Goal: Communication & Community: Answer question/provide support

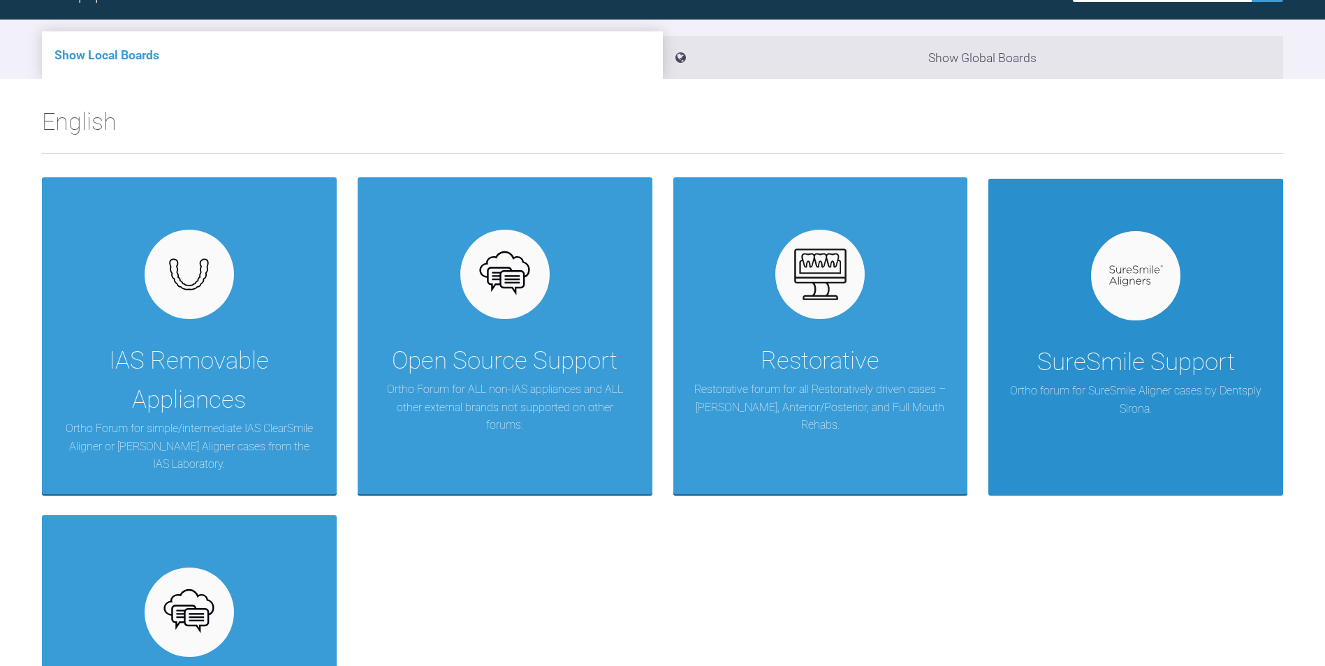
click at [1220, 317] on div "SureSmile Support Ortho forum for SureSmile Aligner cases by Dentsply Sirona." at bounding box center [1135, 337] width 295 height 317
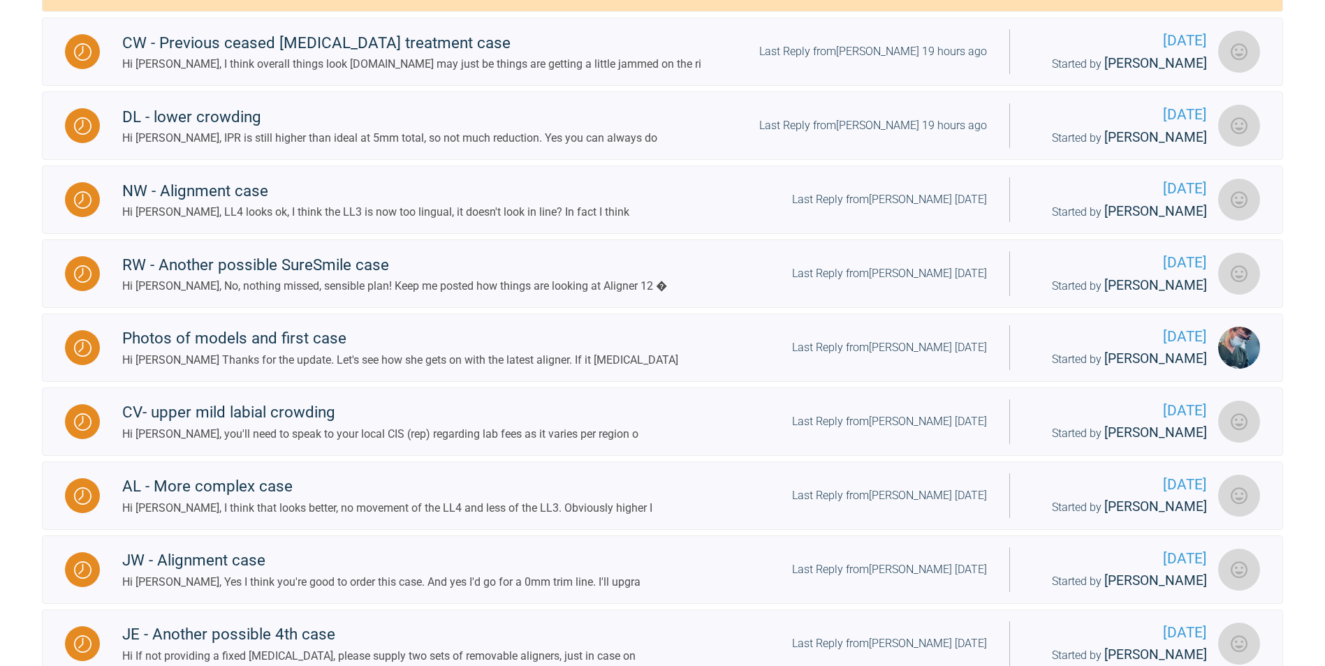
scroll to position [419, 0]
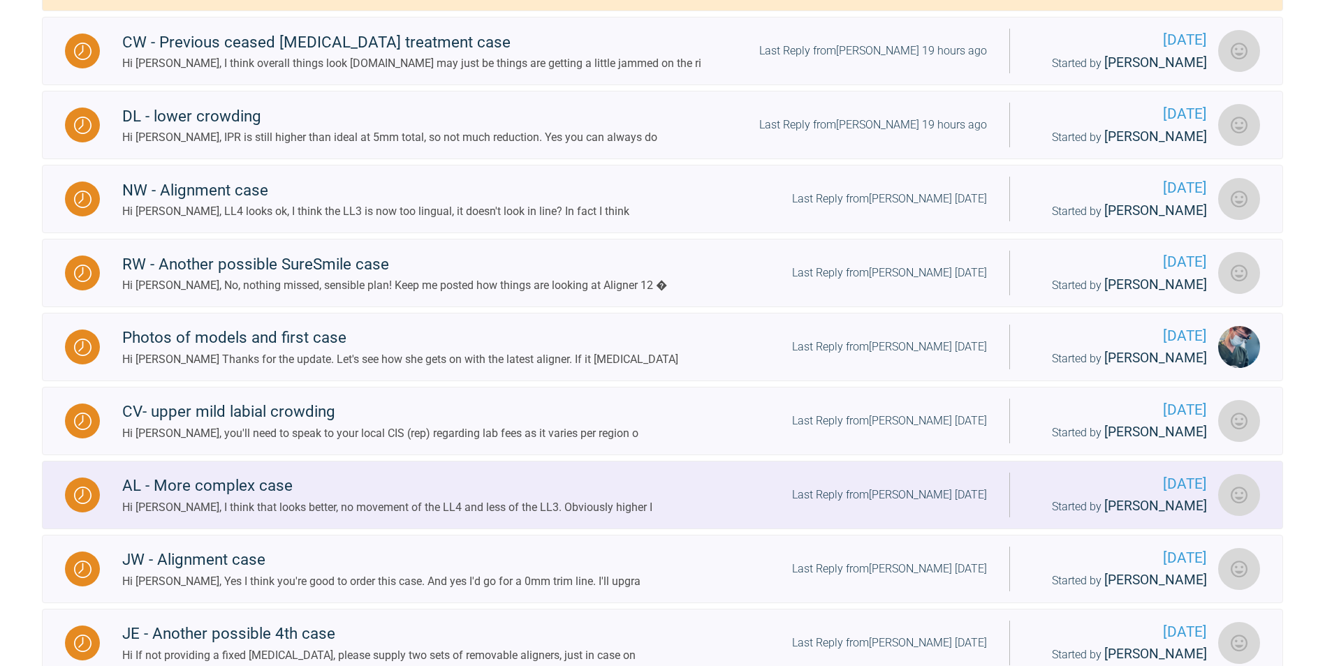
click at [285, 485] on div "AL - More complex case" at bounding box center [387, 486] width 530 height 25
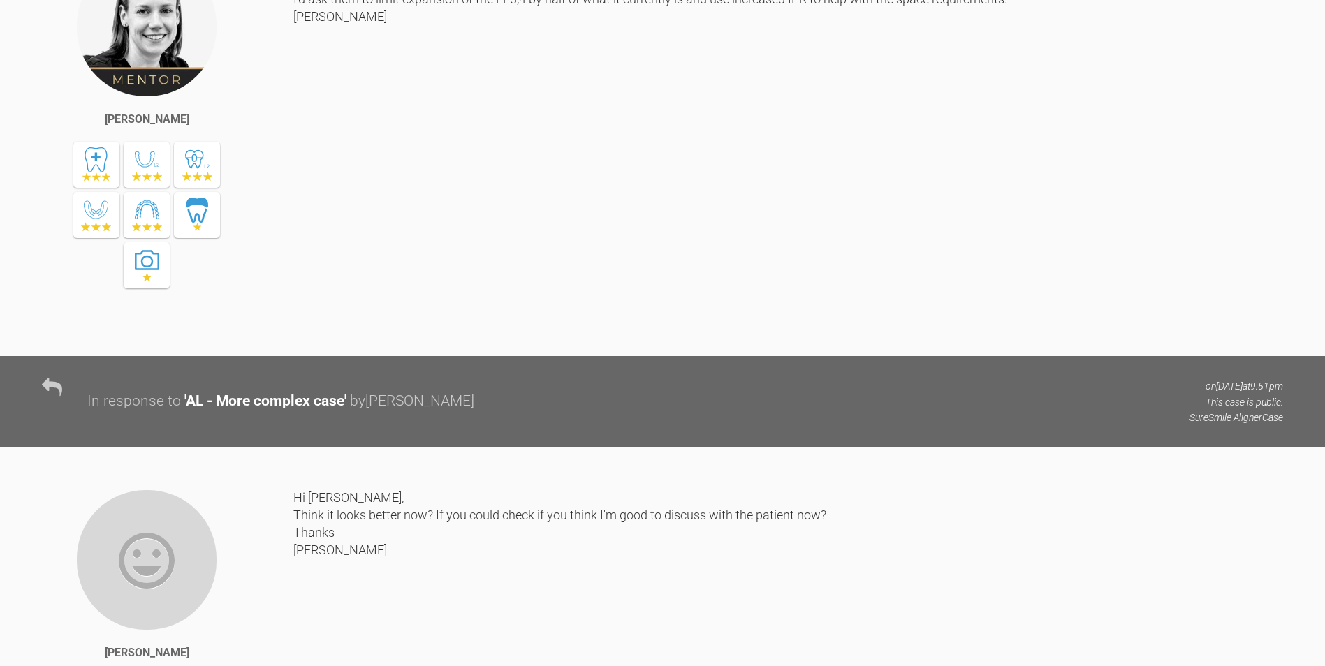
scroll to position [8122, 0]
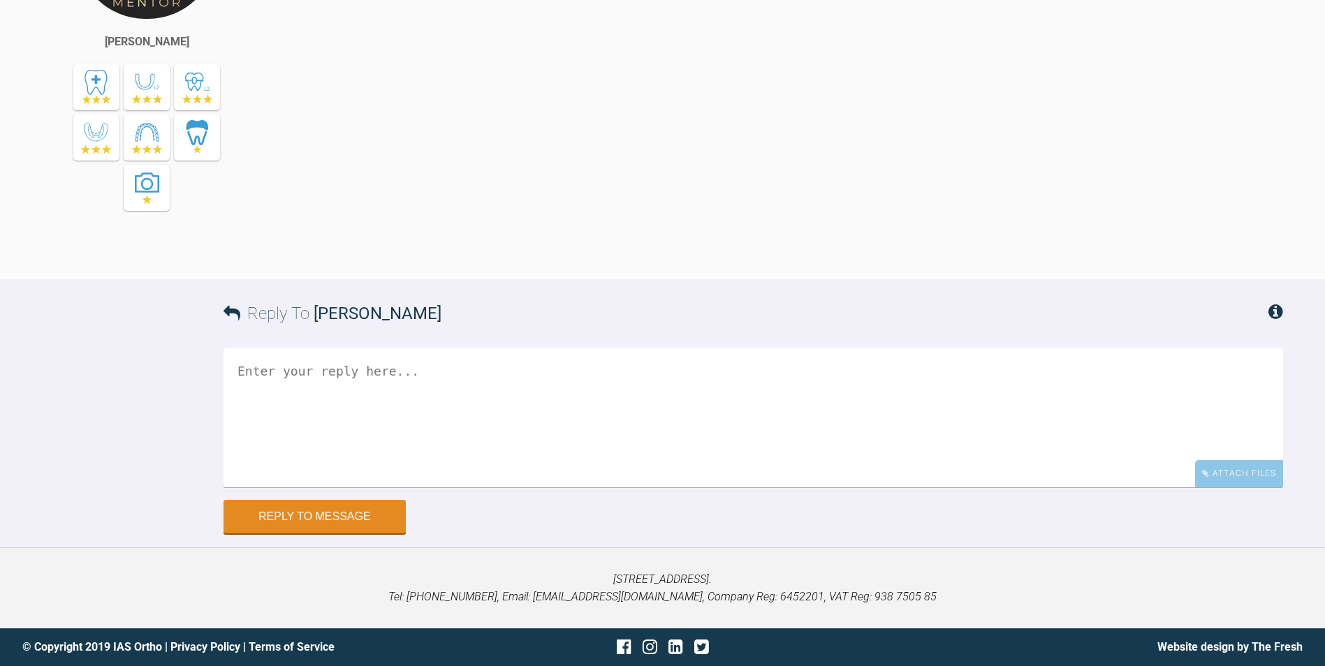
click at [397, 421] on textarea at bounding box center [754, 418] width 1060 height 140
click at [444, 422] on textarea "Hi [PERSON_NAME]," at bounding box center [754, 418] width 1060 height 140
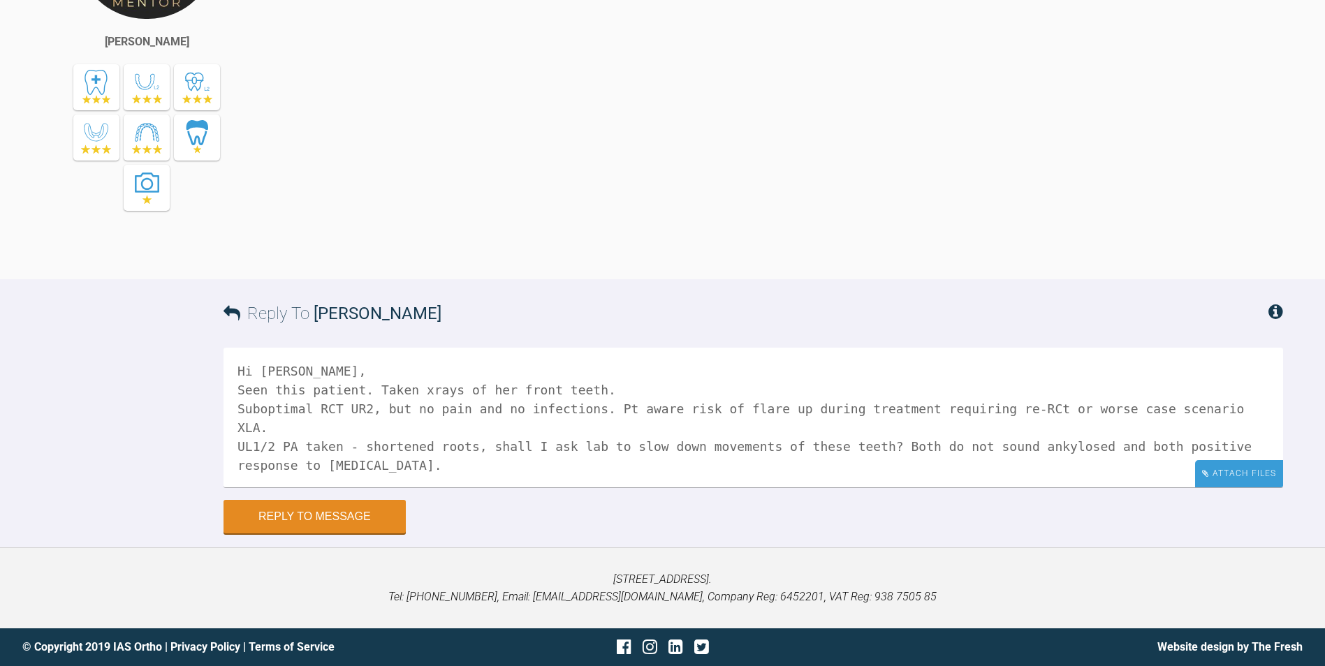
click at [1220, 479] on div "Attach Files" at bounding box center [1239, 473] width 88 height 27
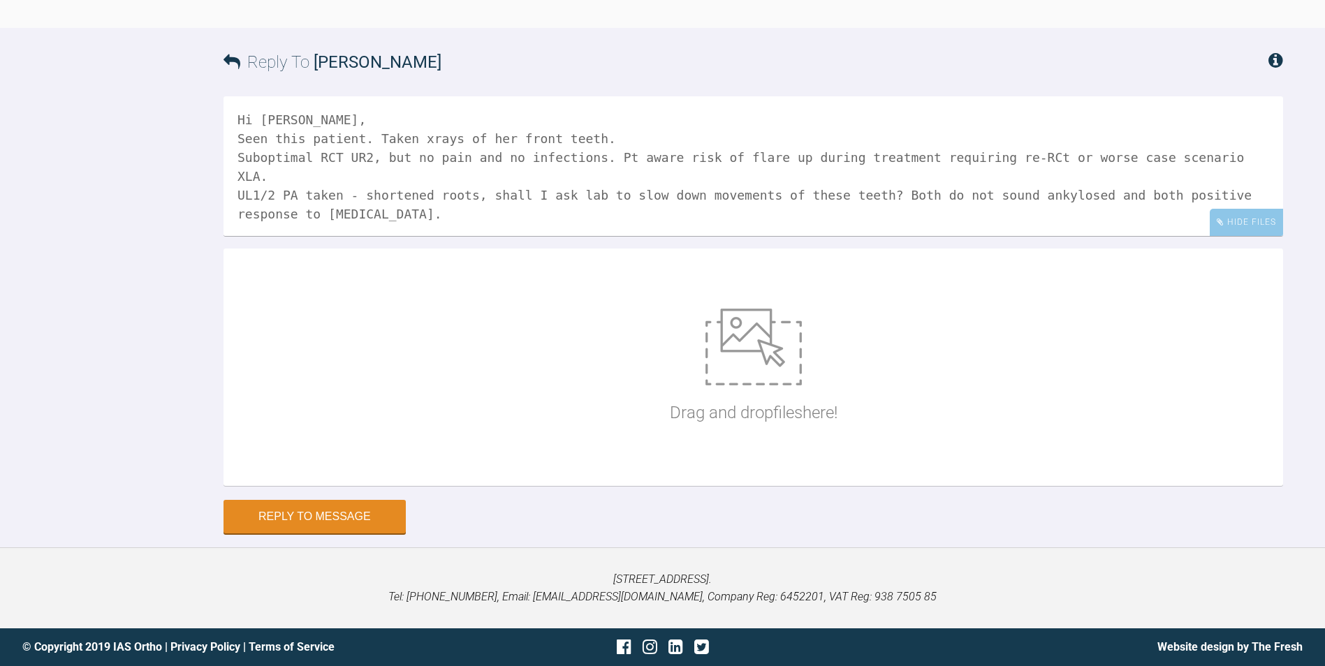
scroll to position [8262, 0]
click at [1273, 236] on div "Hide Files" at bounding box center [1246, 222] width 73 height 27
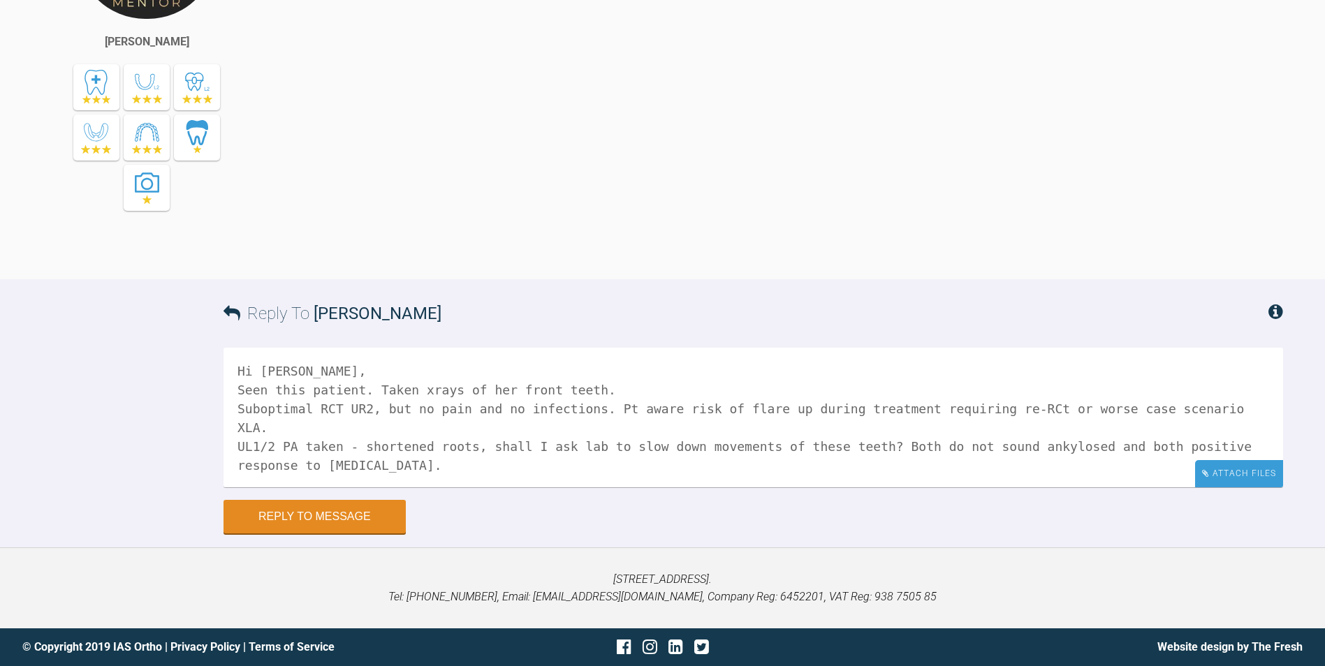
click at [1237, 468] on div "Attach Files" at bounding box center [1239, 473] width 88 height 27
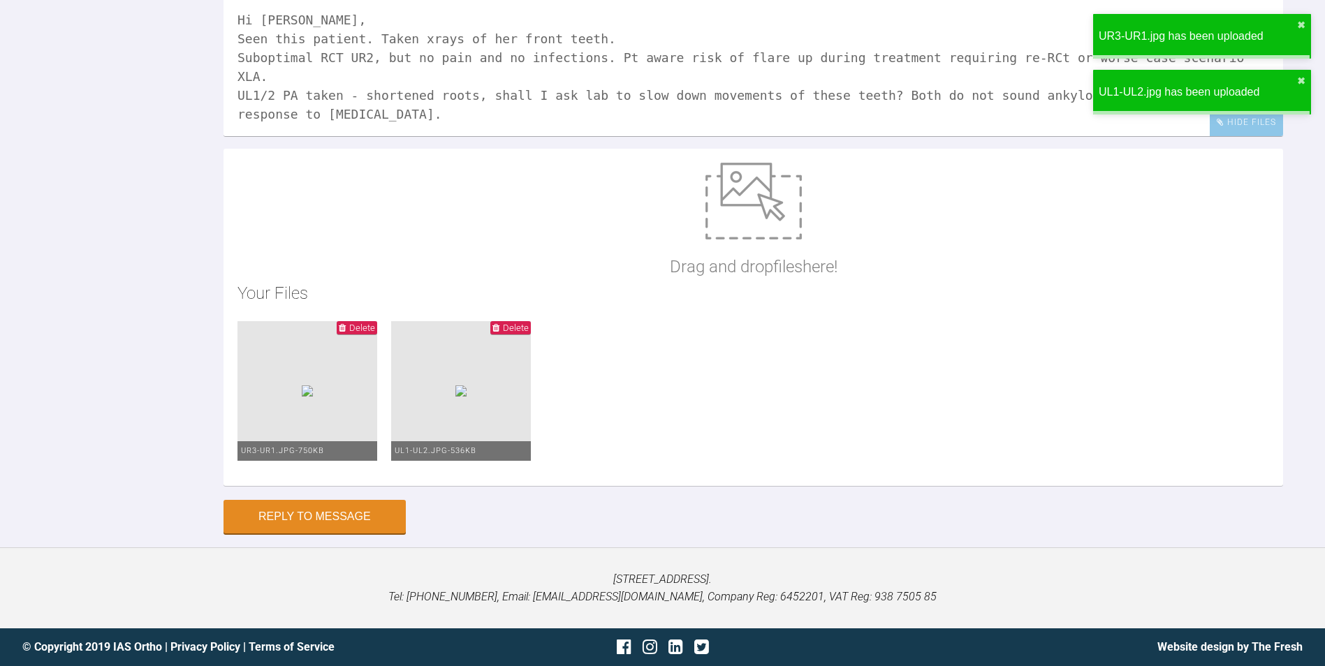
scroll to position [8333, 0]
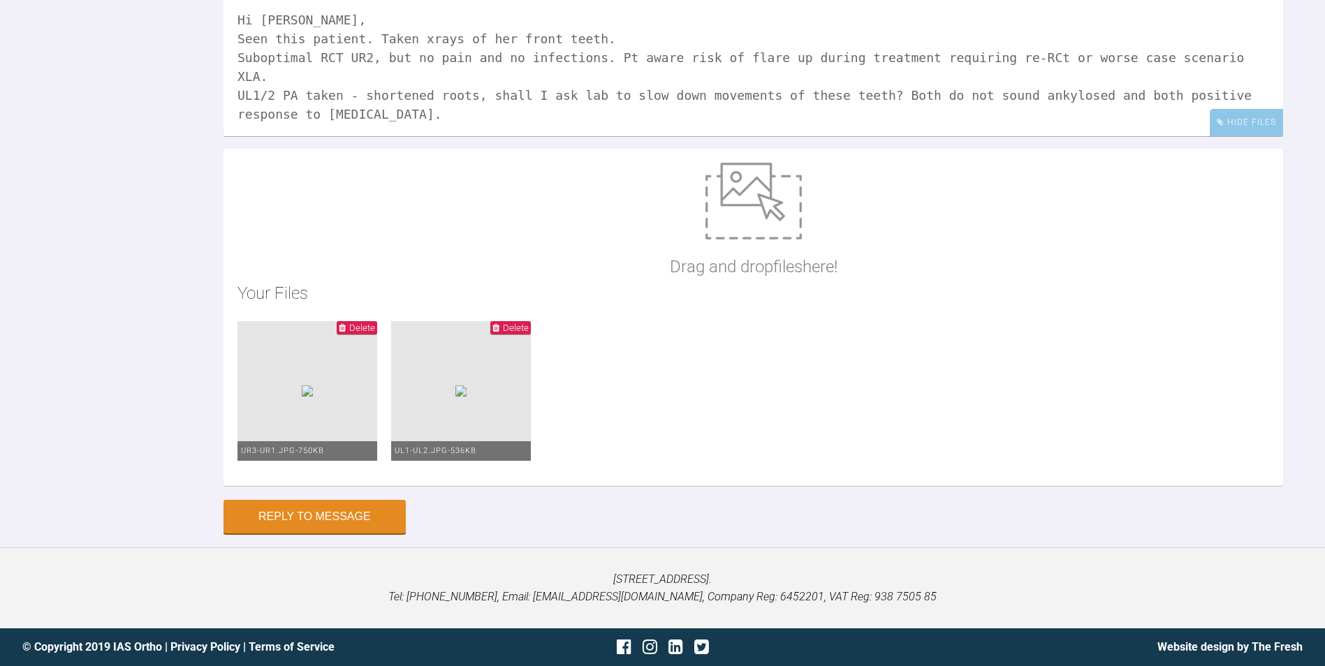
drag, startPoint x: 330, startPoint y: 200, endPoint x: 476, endPoint y: 214, distance: 145.9
click at [476, 136] on textarea "Hi [PERSON_NAME], Seen this patient. Taken xrays of her front teeth. Suboptimal…" at bounding box center [754, 67] width 1060 height 140
click at [577, 136] on textarea "Hi [PERSON_NAME], Seen this patient. Taken xrays of her front teeth. Suboptimal…" at bounding box center [754, 67] width 1060 height 140
drag, startPoint x: 323, startPoint y: 232, endPoint x: 408, endPoint y: 240, distance: 85.6
click at [408, 136] on textarea "Hi [PERSON_NAME], Seen this patient. Taken xrays of her front teeth. Suboptimal…" at bounding box center [754, 67] width 1060 height 140
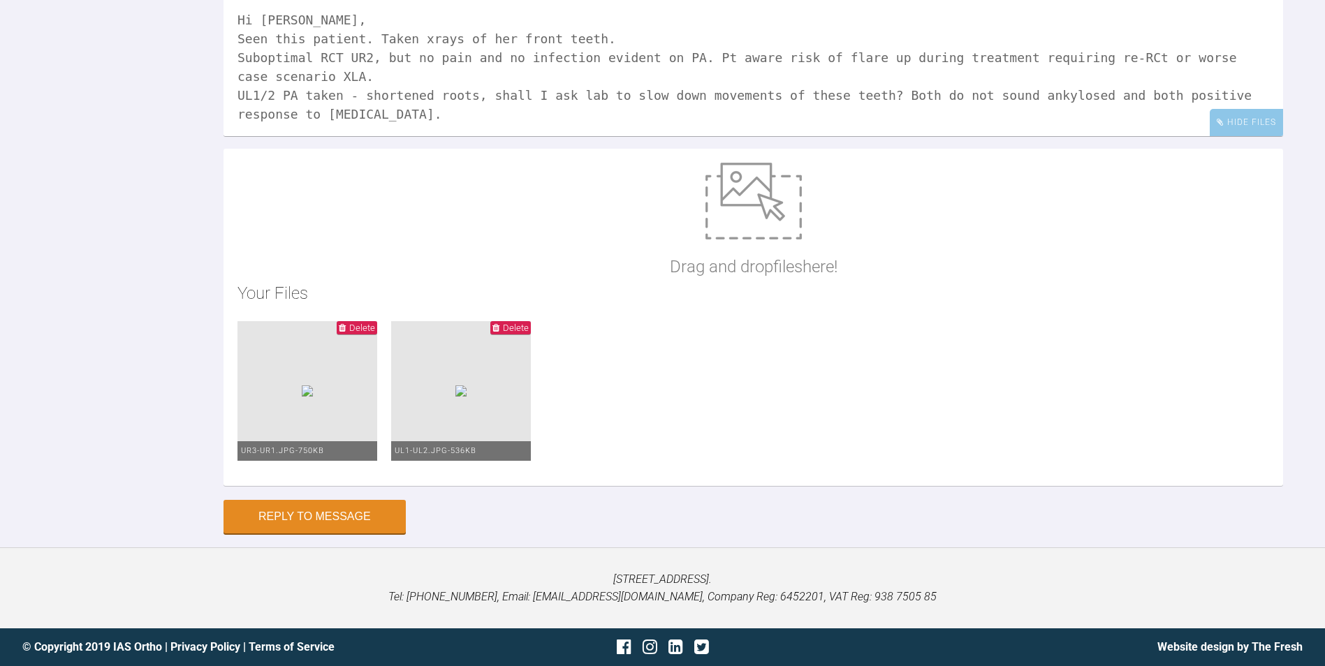
click at [478, 136] on textarea "Hi [PERSON_NAME], Seen this patient. Taken xrays of her front teeth. Suboptimal…" at bounding box center [754, 67] width 1060 height 140
drag, startPoint x: 485, startPoint y: 234, endPoint x: 504, endPoint y: 252, distance: 25.7
click at [504, 136] on textarea "Hi [PERSON_NAME], Seen this patient. Taken xrays of her front teeth. Suboptimal…" at bounding box center [754, 67] width 1060 height 140
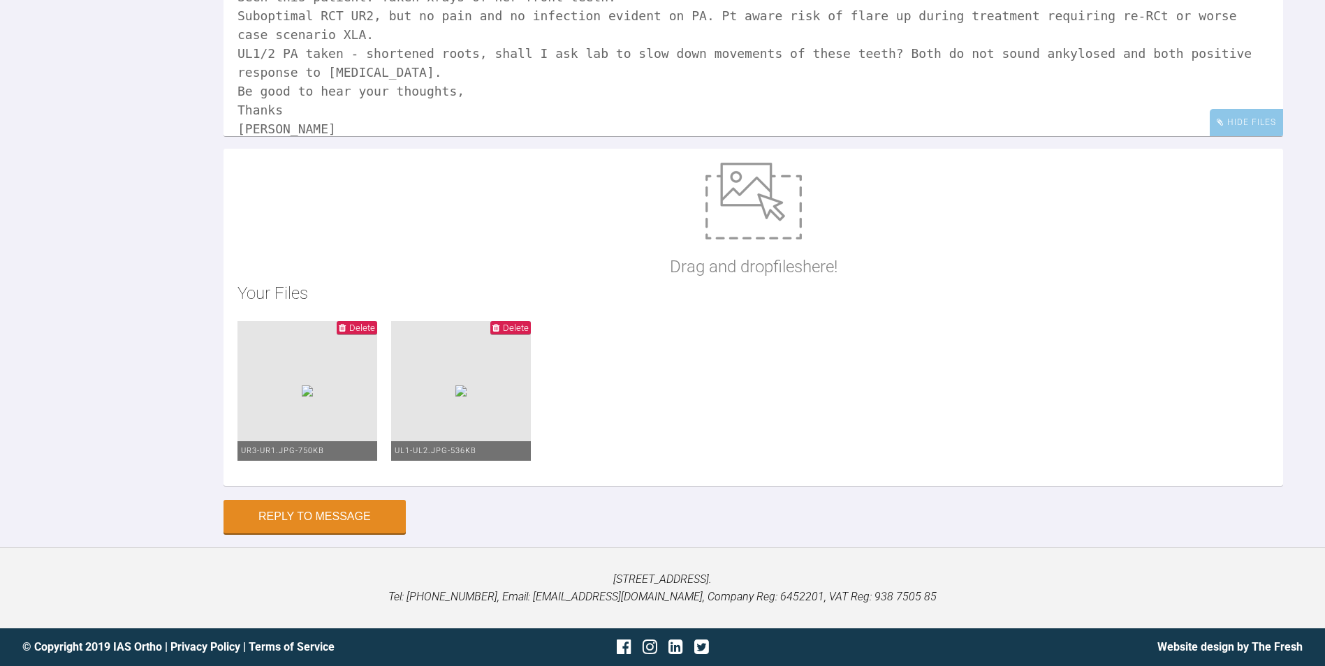
scroll to position [8403, 0]
click at [840, 121] on textarea "Hi [PERSON_NAME], Seen this patient. Taken xrays of her front teeth. Suboptimal…" at bounding box center [754, 67] width 1060 height 140
click at [758, 136] on textarea "Hi [PERSON_NAME], Seen this patient. Taken xrays of her front teeth. Suboptimal…" at bounding box center [754, 67] width 1060 height 140
type textarea "Hi [PERSON_NAME], Seen this patient. Taken xrays of her front teeth. Suboptimal…"
click at [353, 535] on button "Reply to Message" at bounding box center [315, 519] width 182 height 34
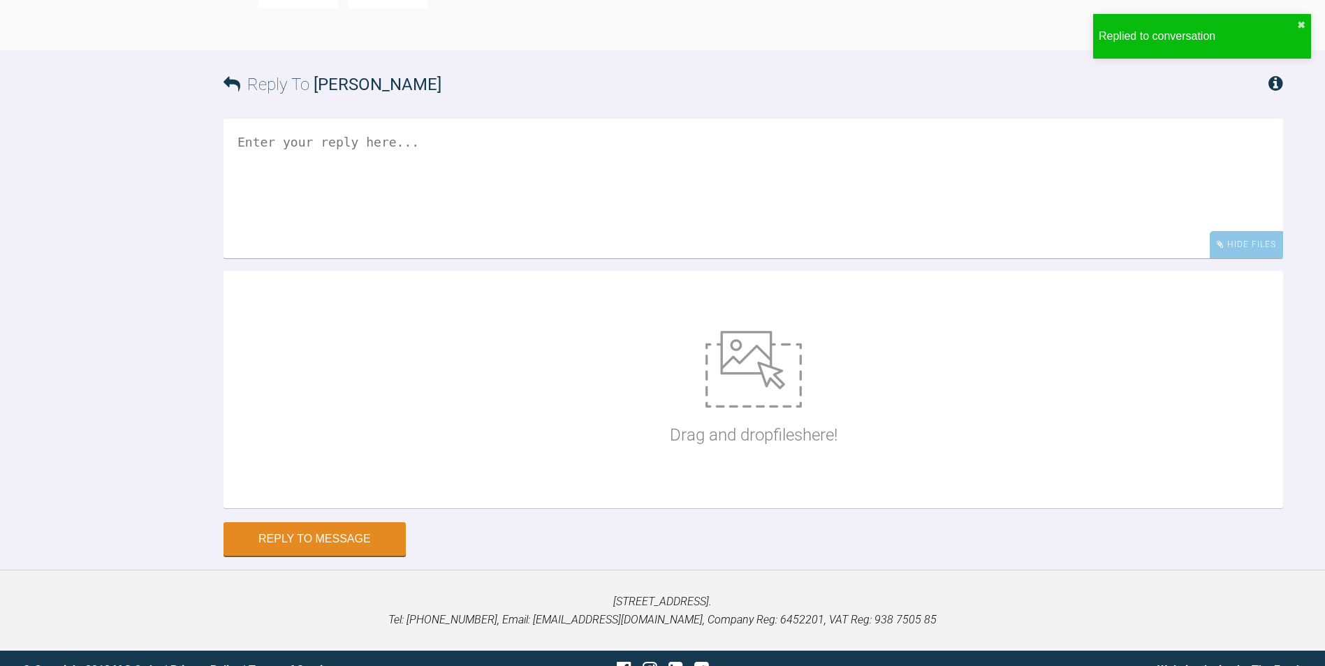
scroll to position [8635, 0]
